Goal: Information Seeking & Learning: Learn about a topic

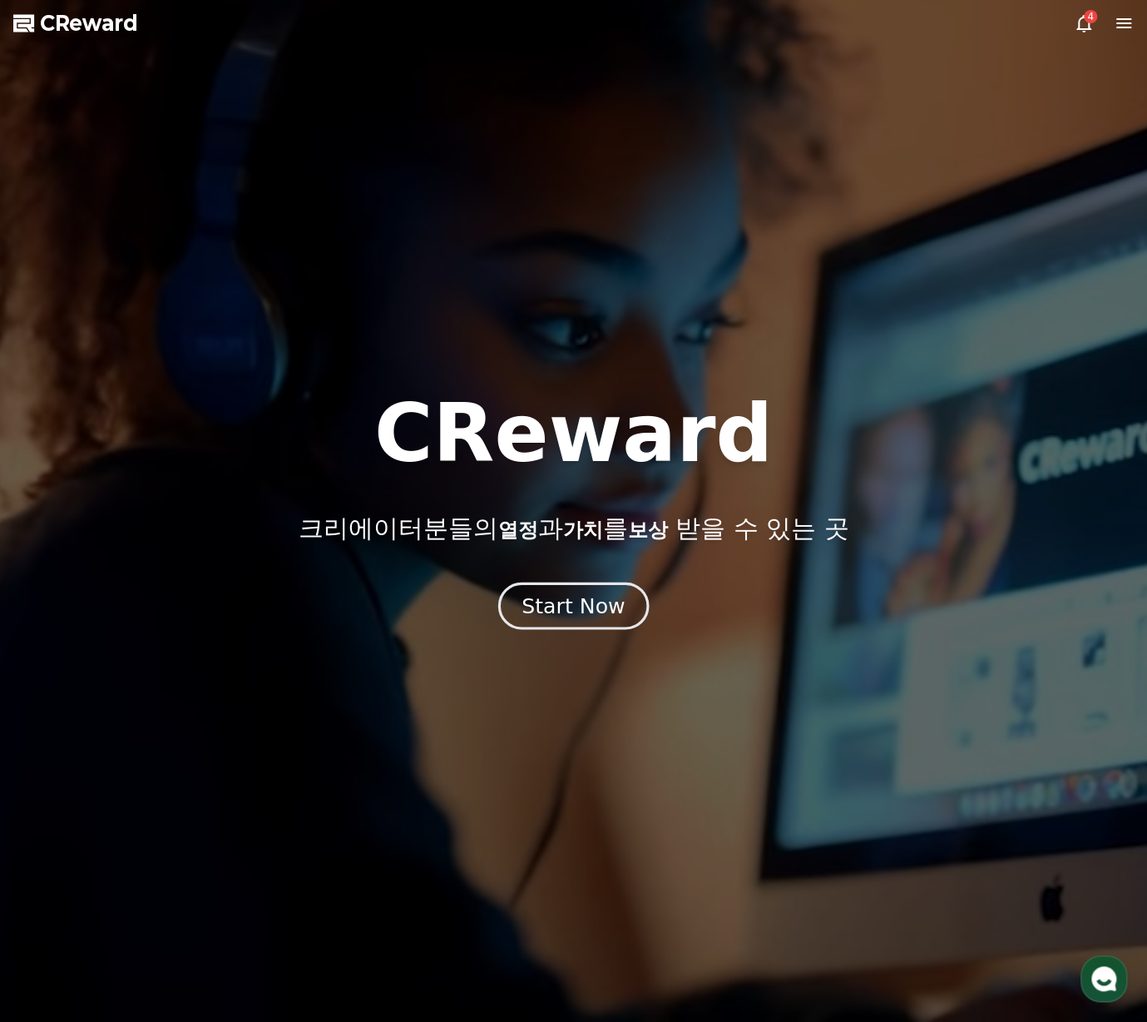
click at [534, 611] on div "Start Now" at bounding box center [573, 605] width 103 height 28
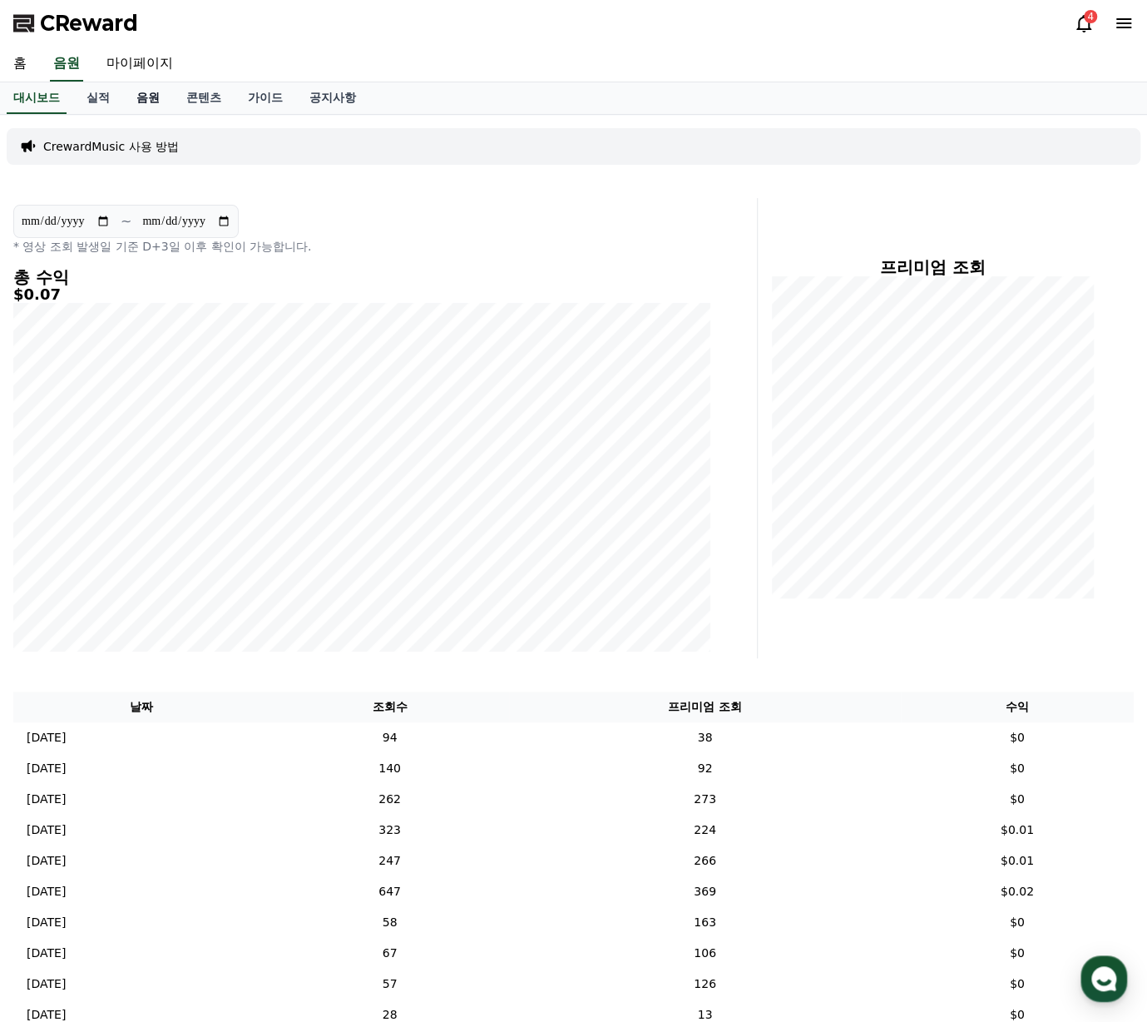
click at [137, 91] on link "음원" at bounding box center [148, 98] width 50 height 32
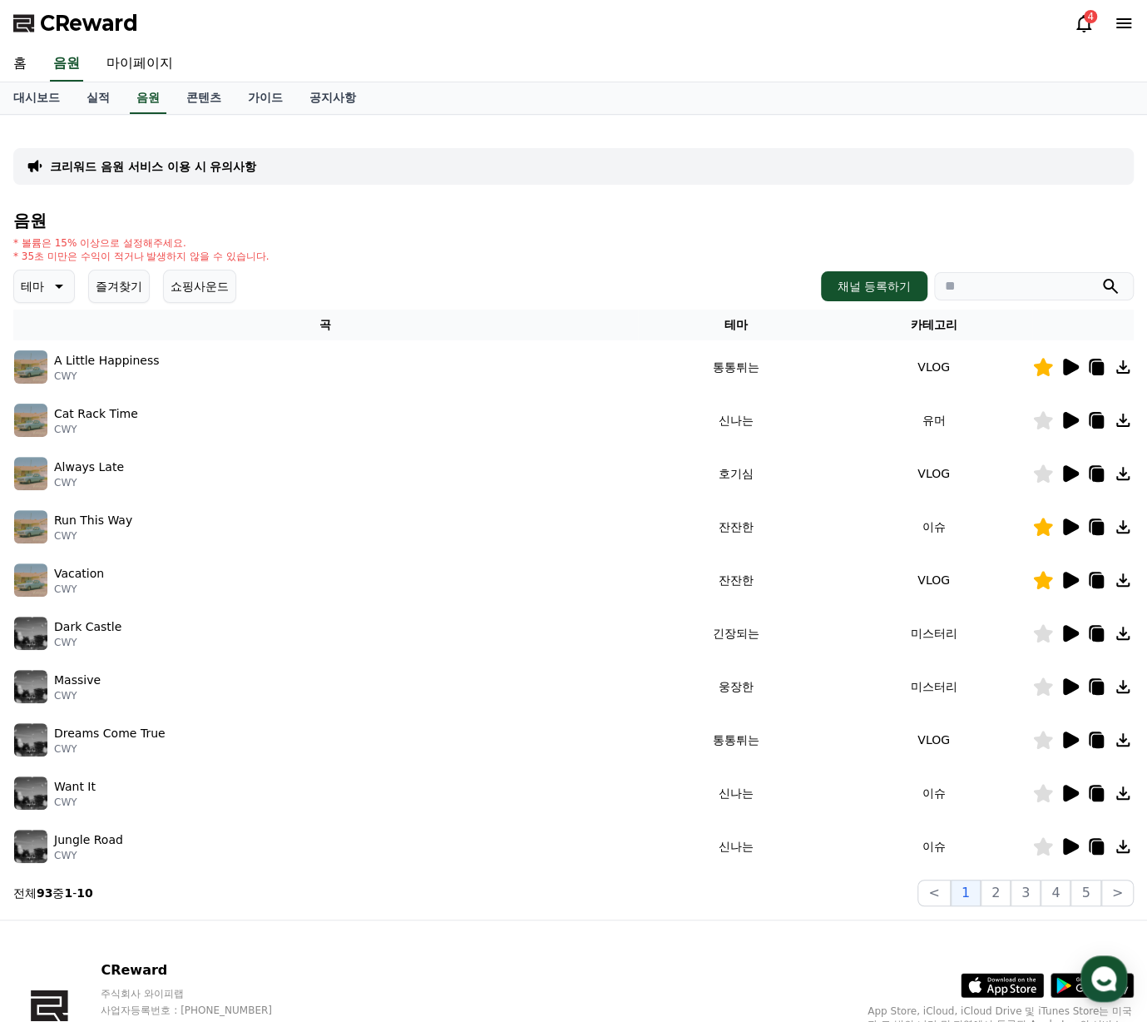
click at [135, 289] on button "즐겨찾기" at bounding box center [119, 286] width 62 height 33
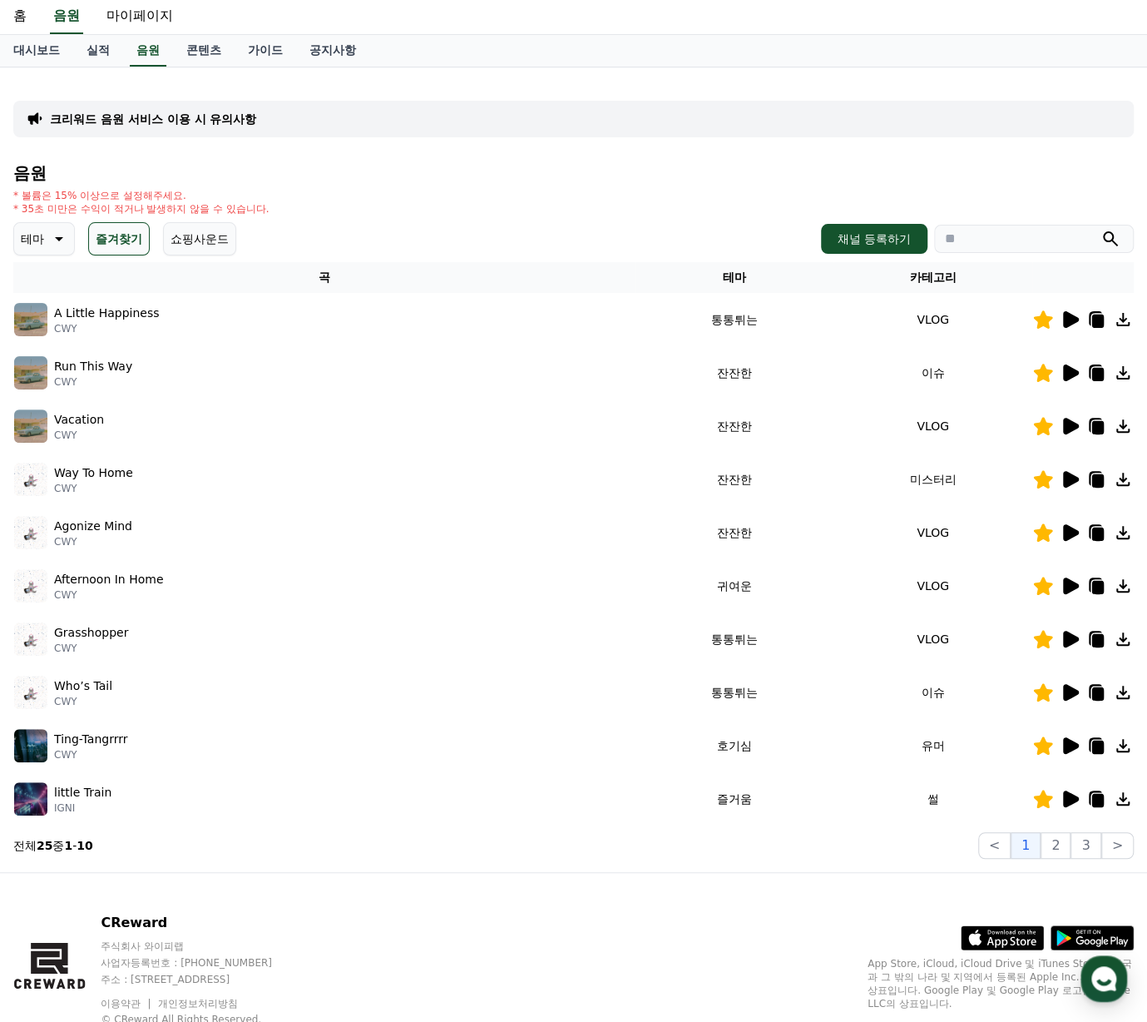
scroll to position [83, 0]
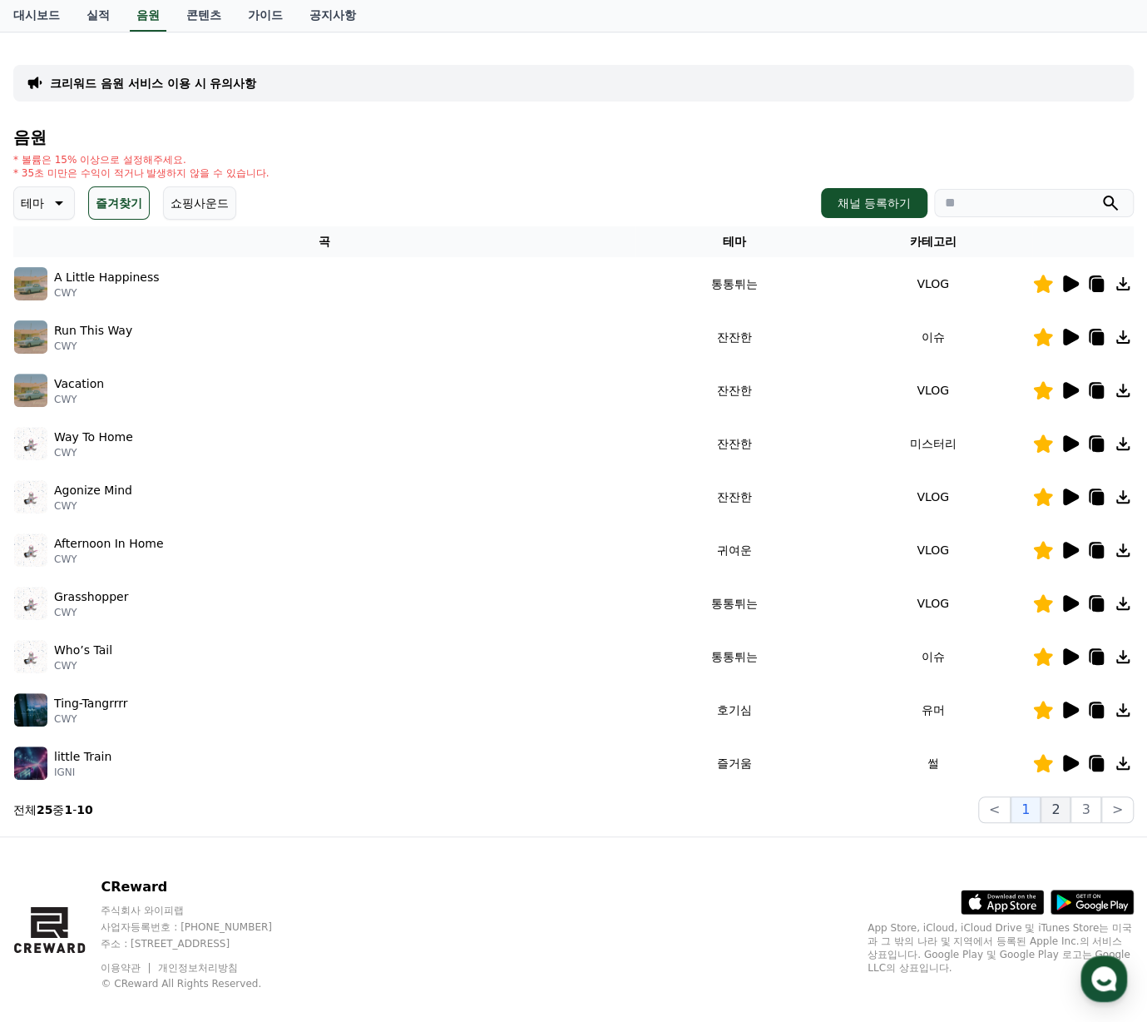
click at [1056, 814] on button "2" at bounding box center [1056, 809] width 30 height 27
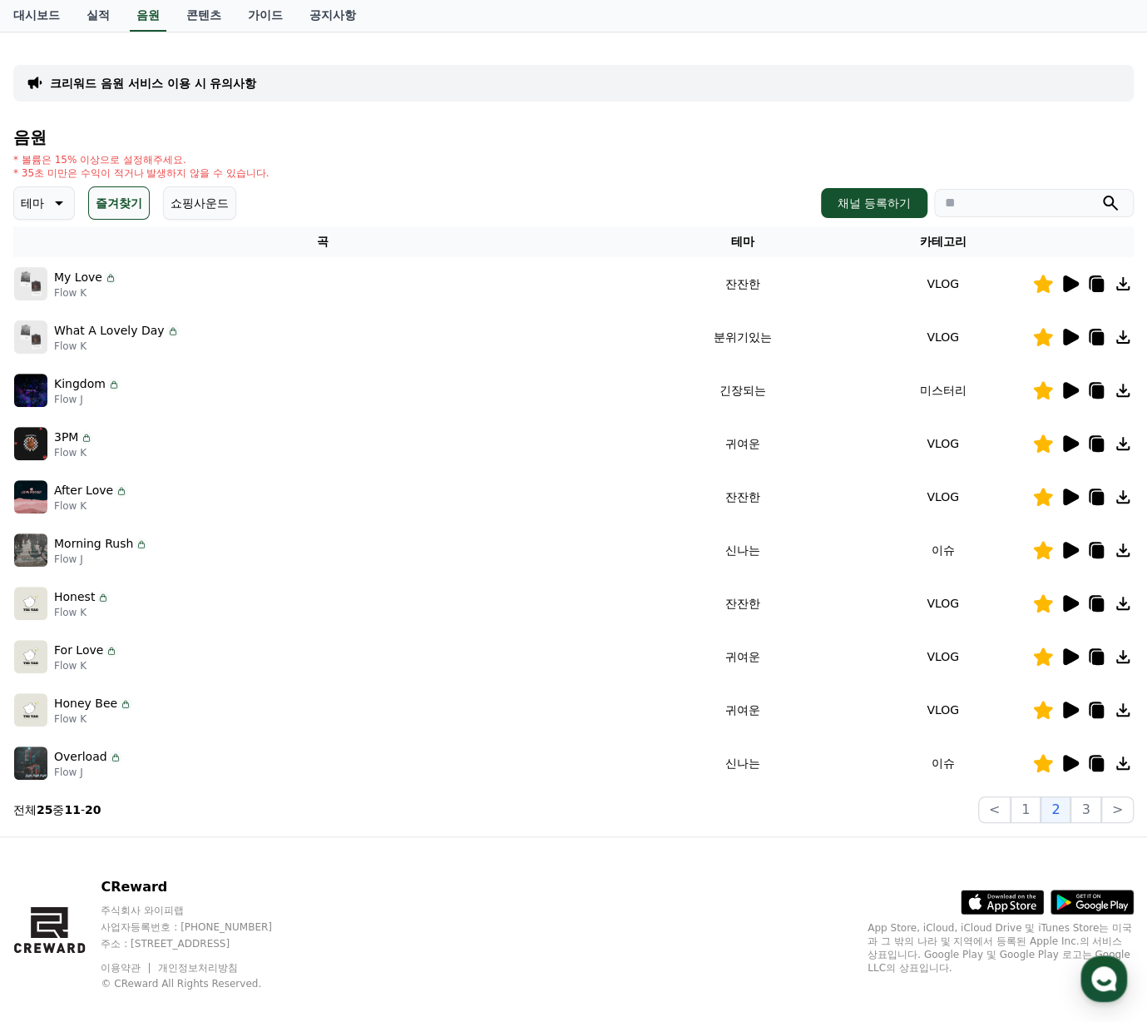
click at [1070, 710] on icon at bounding box center [1071, 709] width 16 height 17
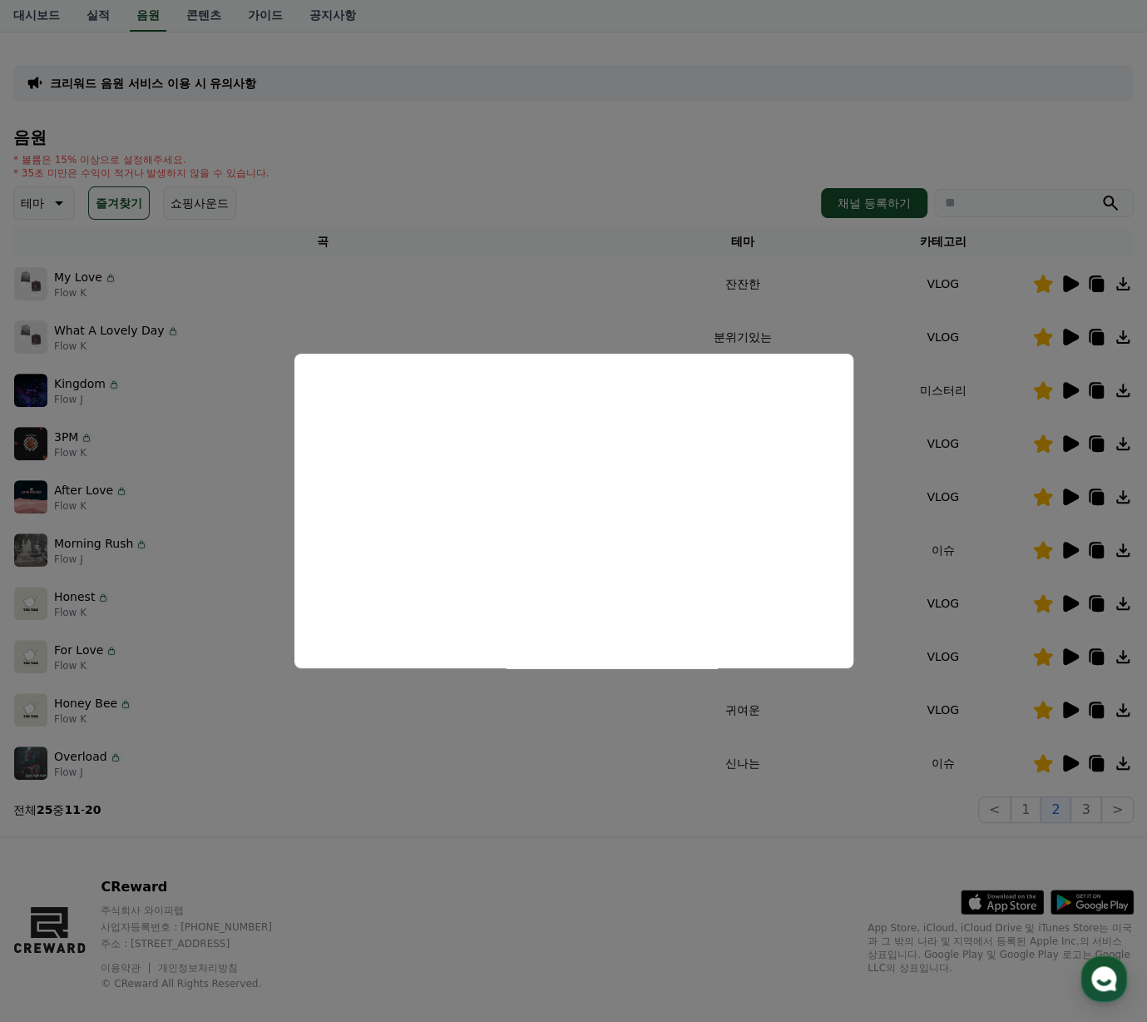
click at [579, 205] on button "close modal" at bounding box center [573, 511] width 1147 height 1022
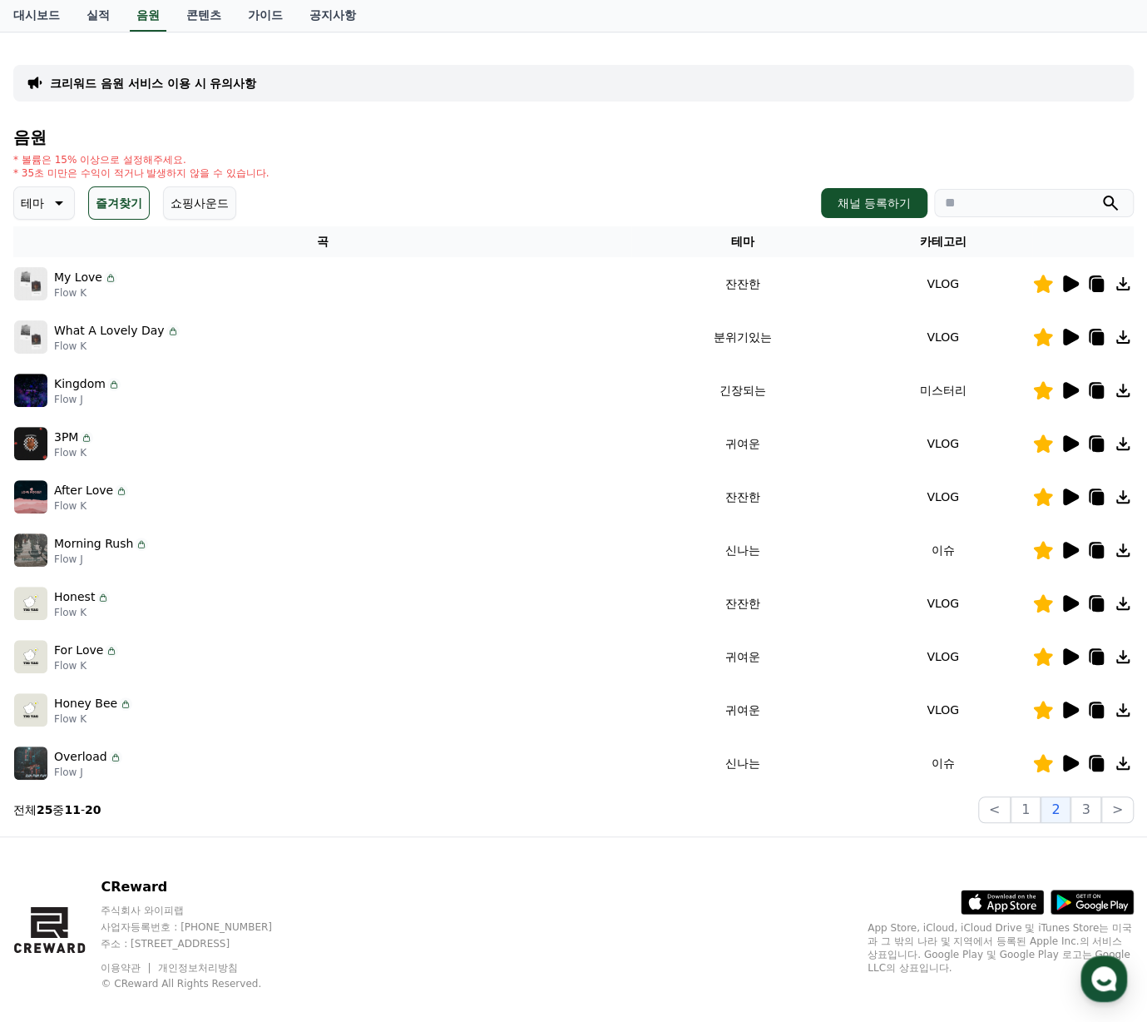
click at [1093, 715] on icon at bounding box center [1098, 711] width 12 height 13
click at [322, 15] on link "공지사항" at bounding box center [332, 16] width 73 height 32
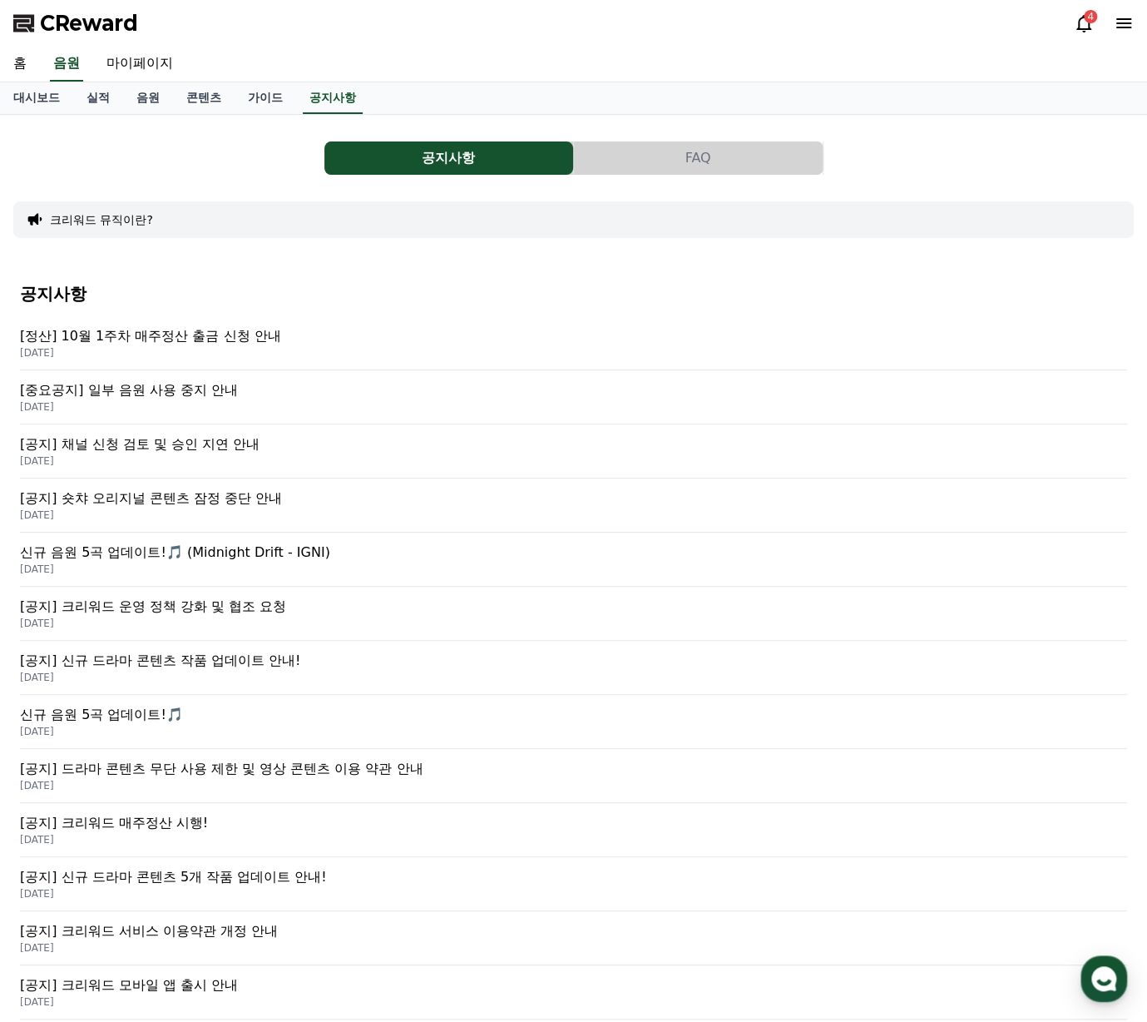
click at [196, 388] on p "[중요공지] 일부 음원 사용 중지 안내" at bounding box center [573, 390] width 1107 height 20
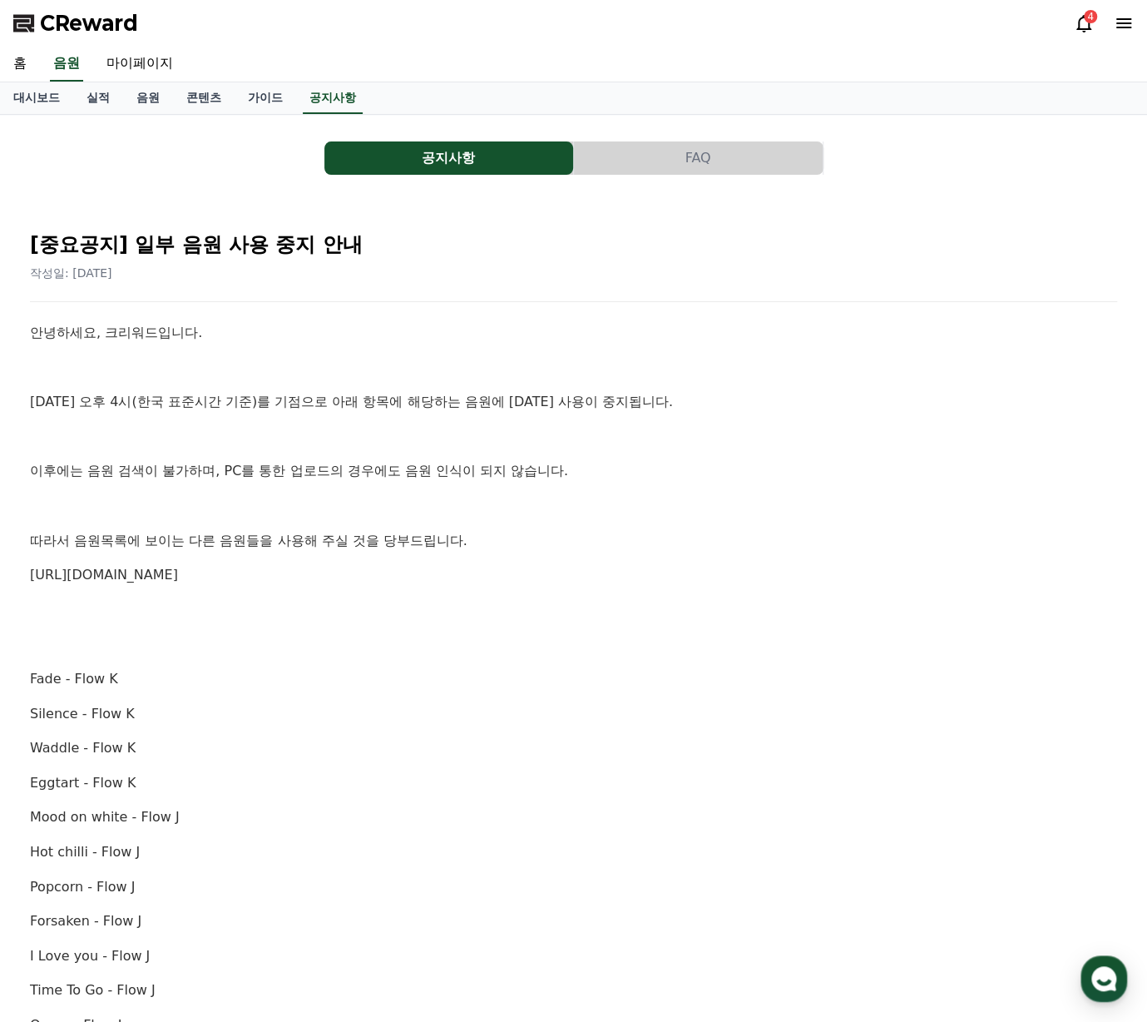
click at [512, 507] on p at bounding box center [573, 506] width 1087 height 22
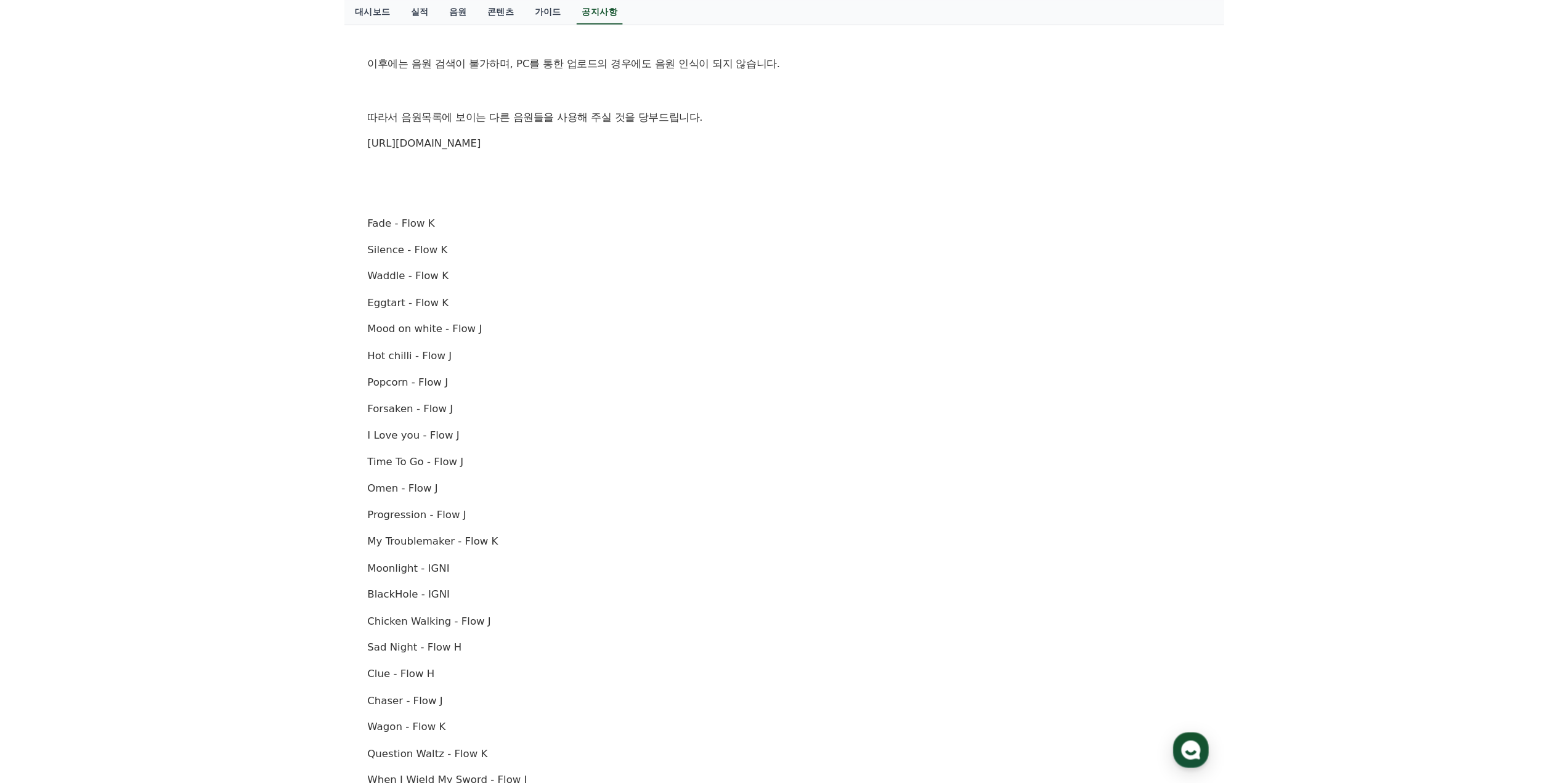
scroll to position [185, 0]
